Goal: Transaction & Acquisition: Subscribe to service/newsletter

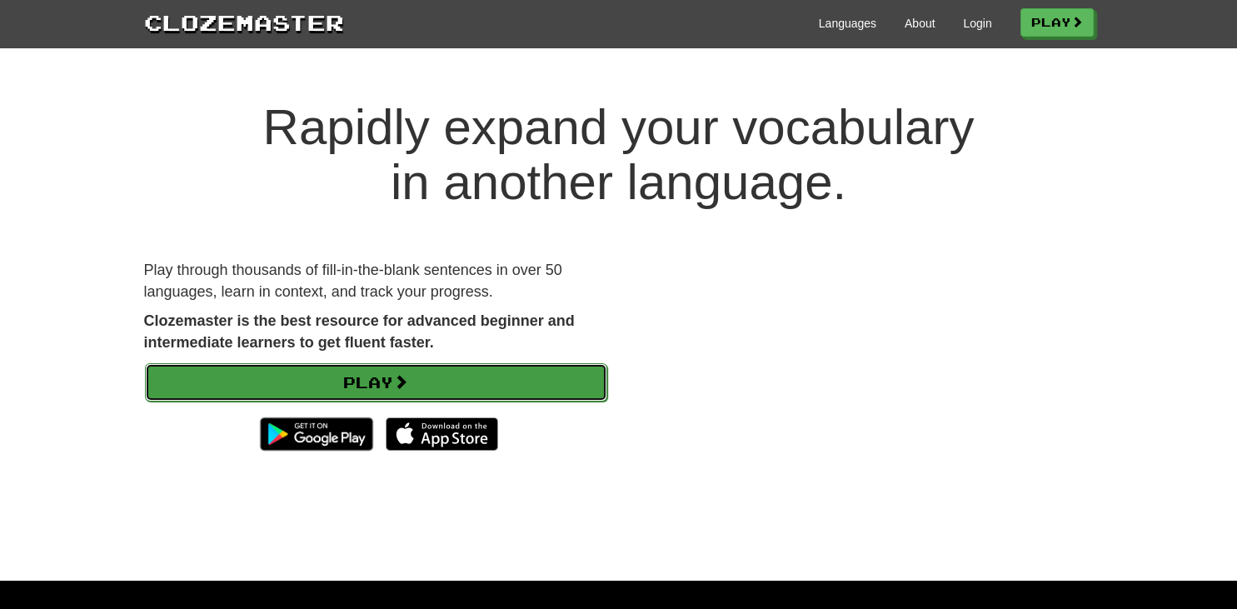
click at [408, 376] on span at bounding box center [400, 381] width 15 height 15
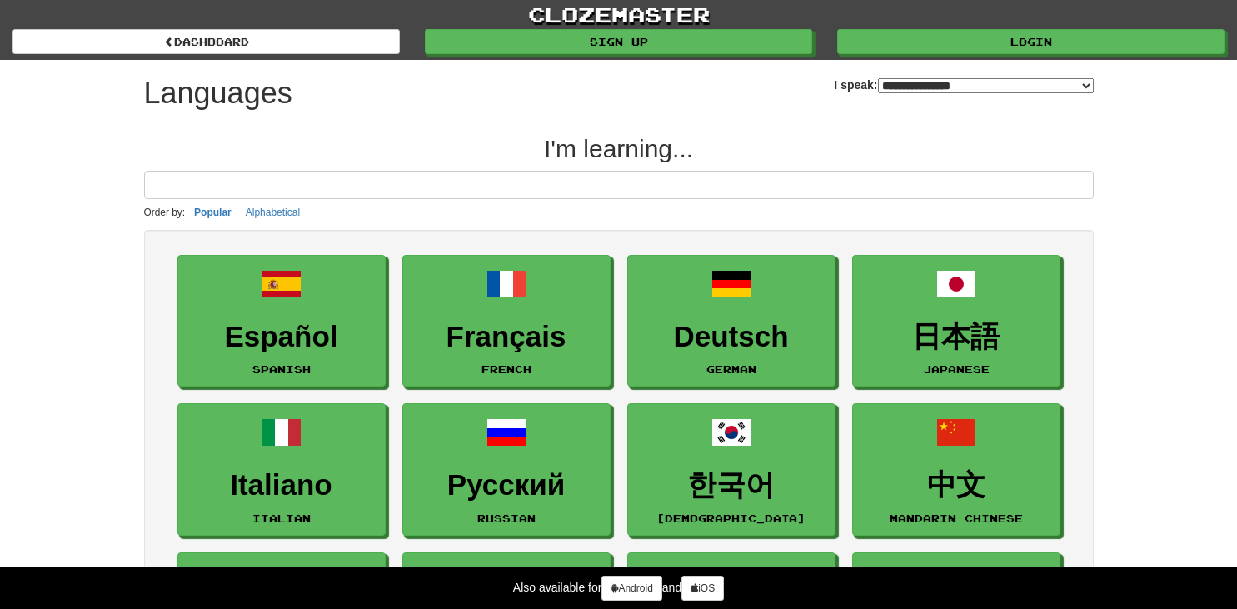
select select "*******"
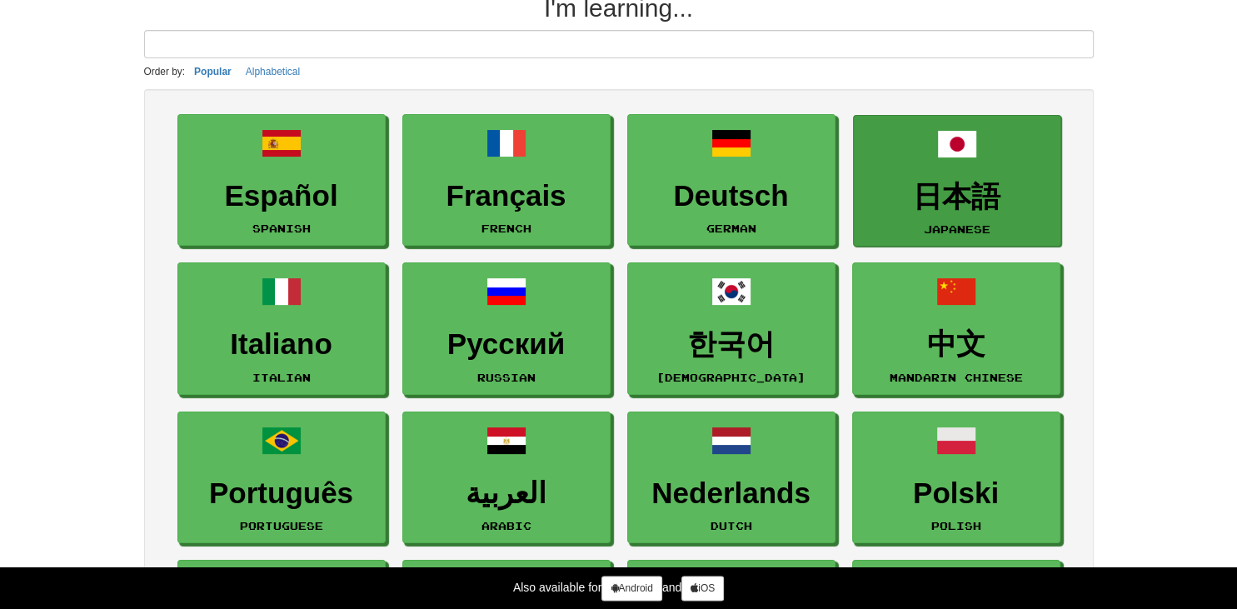
scroll to position [145, 0]
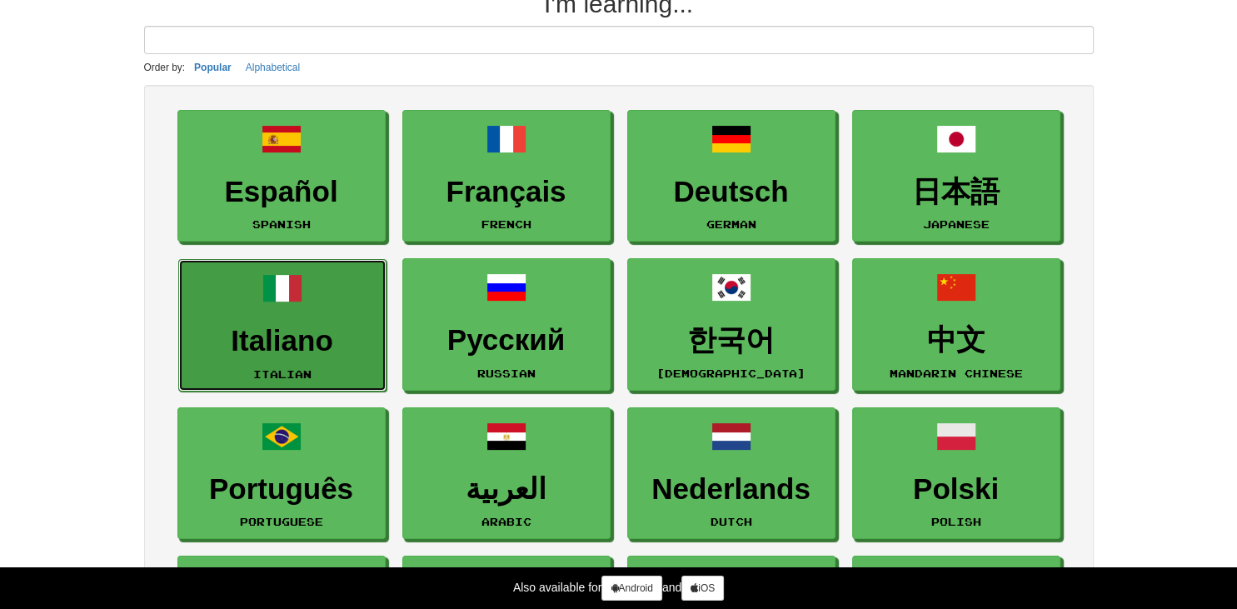
click at [343, 325] on h3 "Italiano" at bounding box center [282, 341] width 190 height 32
